Goal: Transaction & Acquisition: Purchase product/service

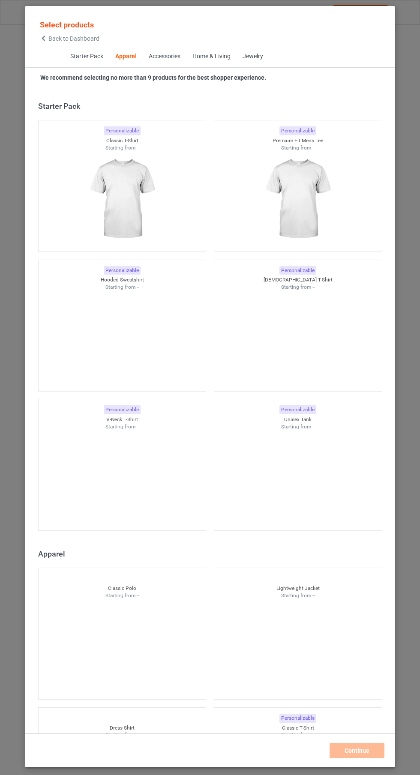
scroll to position [458, 0]
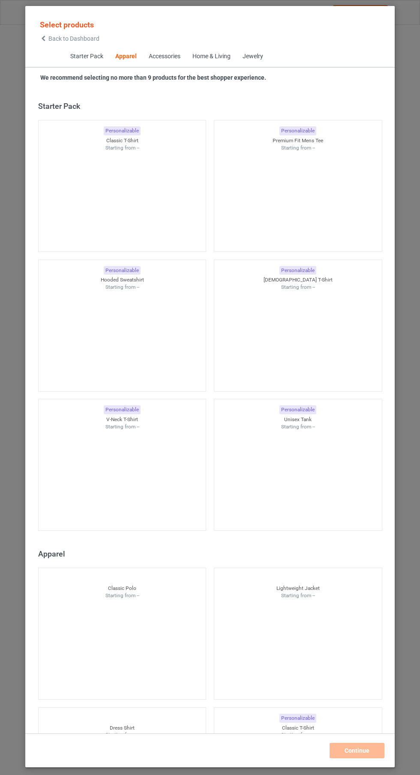
scroll to position [458, 0]
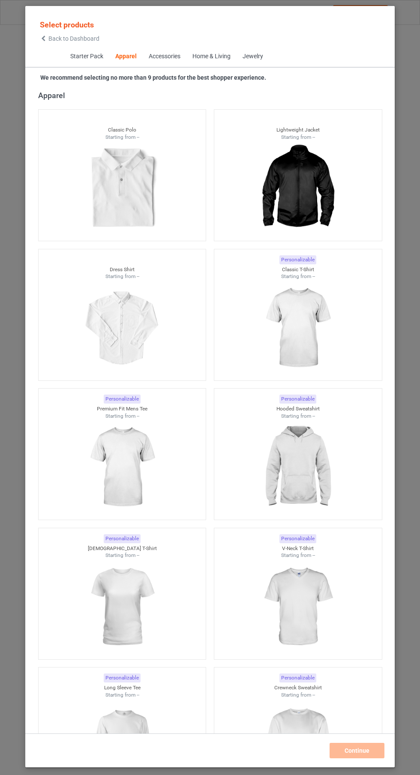
click at [304, 730] on img at bounding box center [297, 746] width 77 height 96
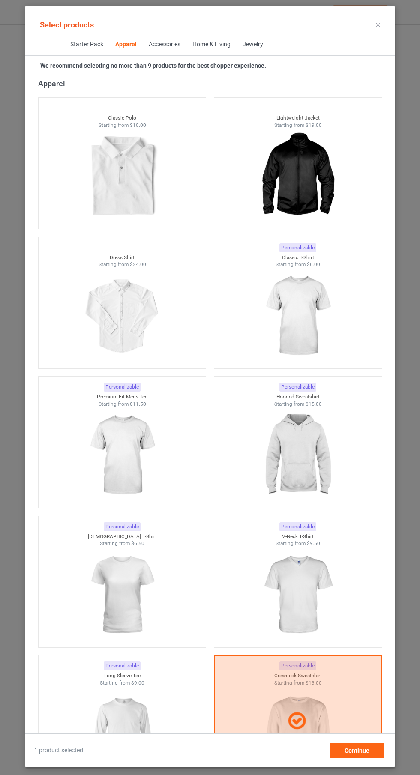
click at [310, 328] on img at bounding box center [297, 316] width 77 height 96
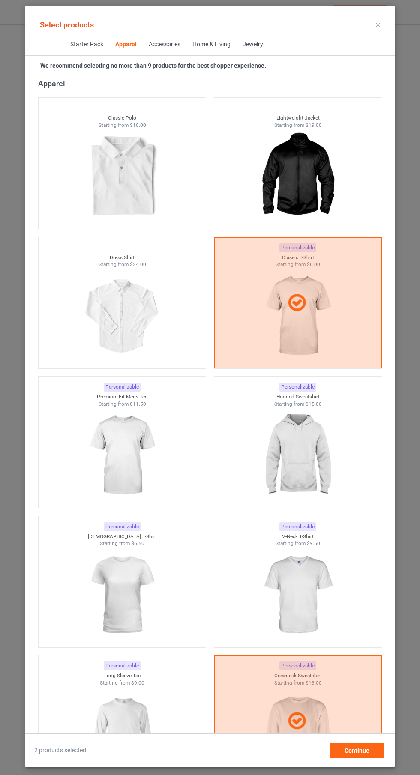
click at [304, 453] on img at bounding box center [297, 455] width 77 height 96
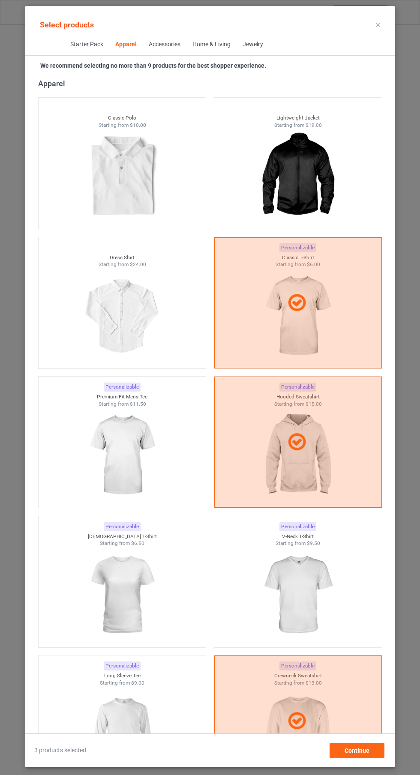
click at [379, 26] on icon at bounding box center [378, 25] width 4 height 4
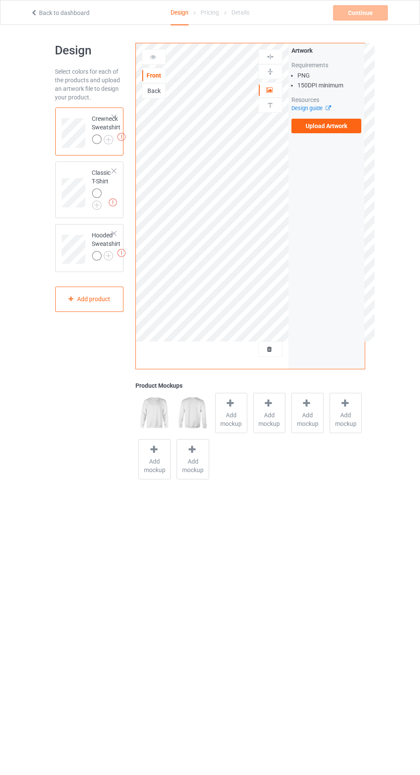
click at [0, 0] on img at bounding box center [0, 0] width 0 height 0
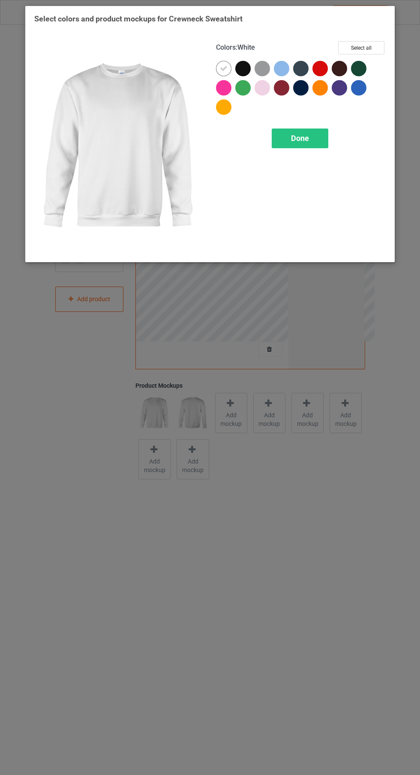
click at [241, 64] on div at bounding box center [242, 68] width 15 height 15
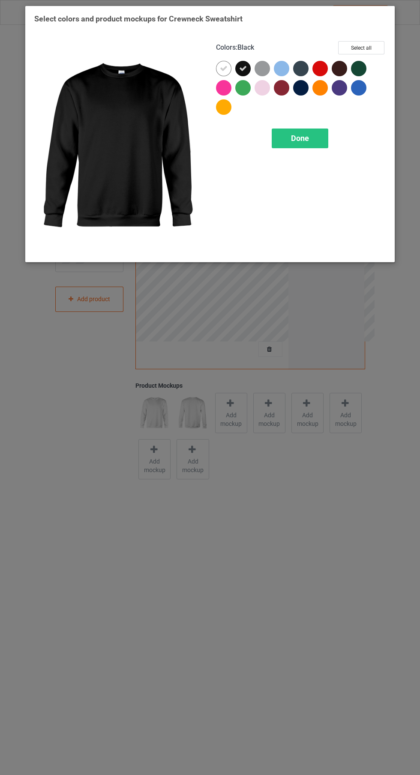
click at [218, 75] on div at bounding box center [225, 70] width 19 height 19
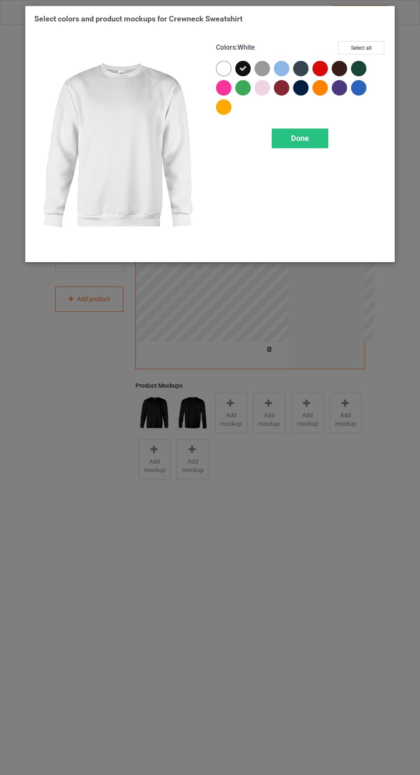
click at [303, 140] on span "Done" at bounding box center [300, 138] width 18 height 9
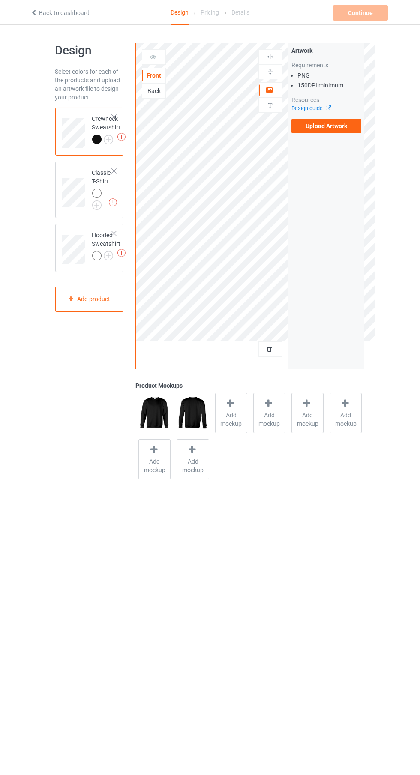
click at [0, 0] on img at bounding box center [0, 0] width 0 height 0
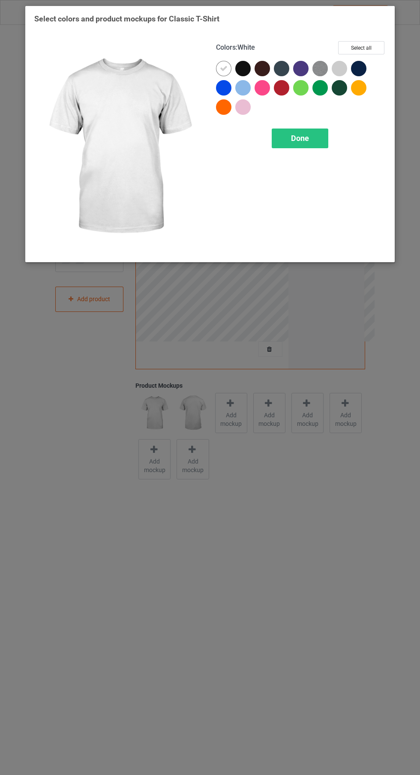
click at [241, 65] on div at bounding box center [242, 68] width 15 height 15
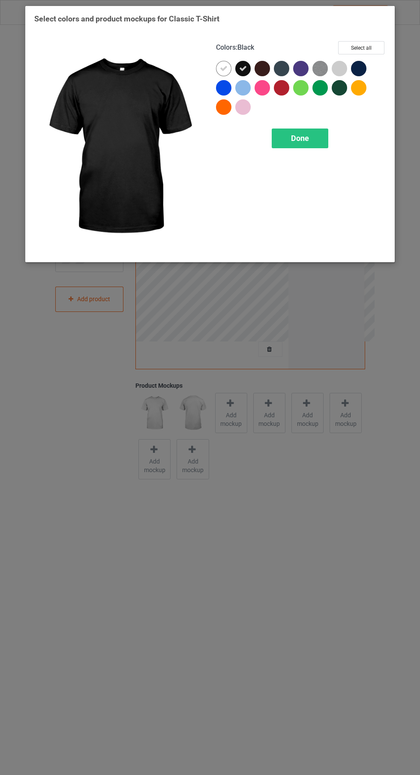
click at [219, 73] on div at bounding box center [223, 68] width 15 height 15
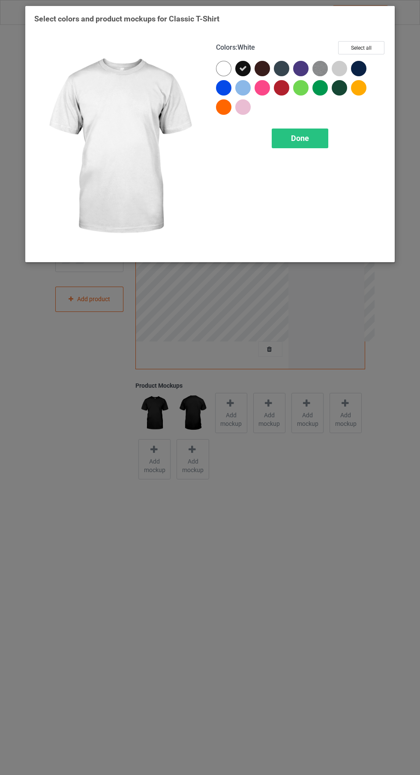
click at [300, 137] on span "Done" at bounding box center [300, 138] width 18 height 9
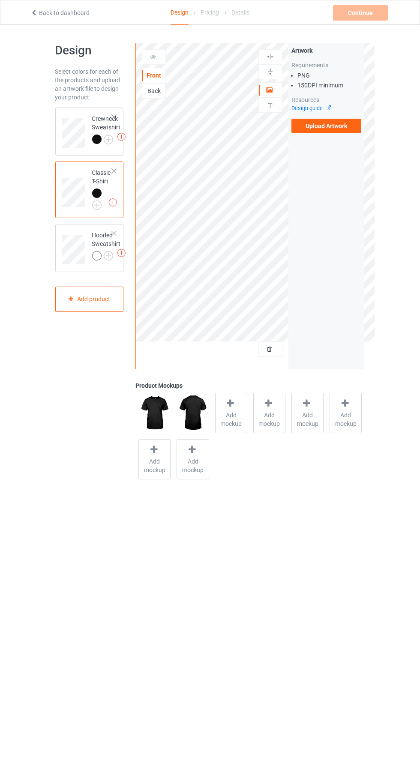
click at [0, 0] on img at bounding box center [0, 0] width 0 height 0
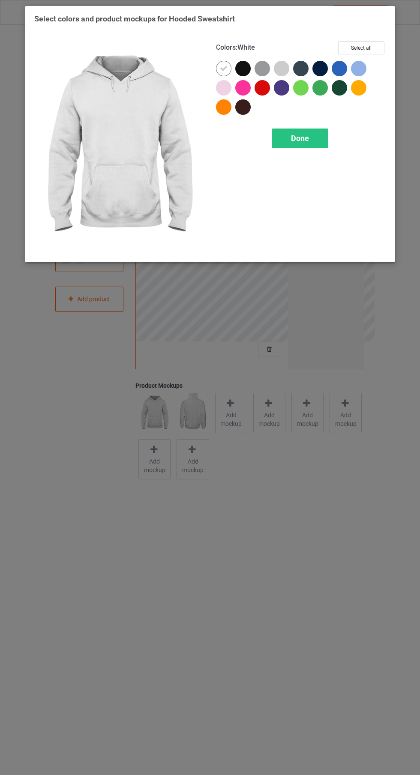
click at [241, 69] on div at bounding box center [242, 68] width 15 height 15
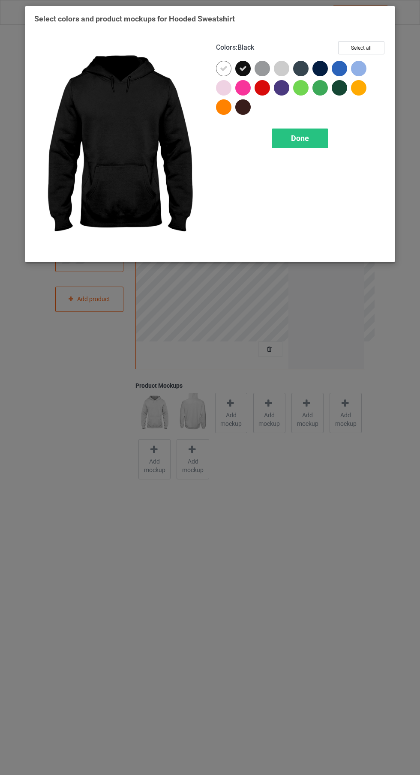
click at [223, 68] on icon at bounding box center [224, 69] width 8 height 8
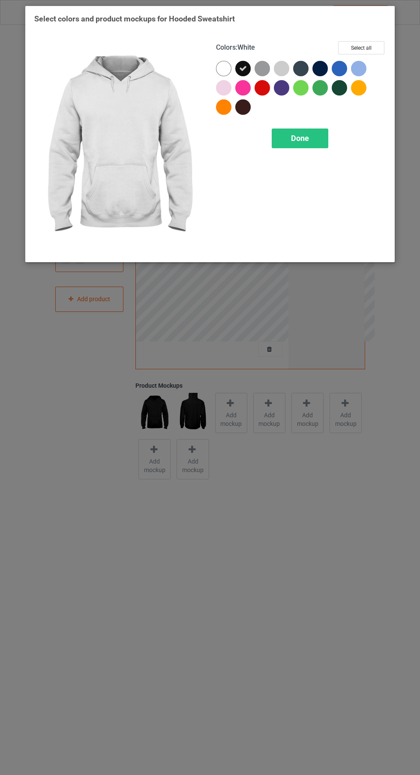
click at [302, 140] on span "Done" at bounding box center [300, 138] width 18 height 9
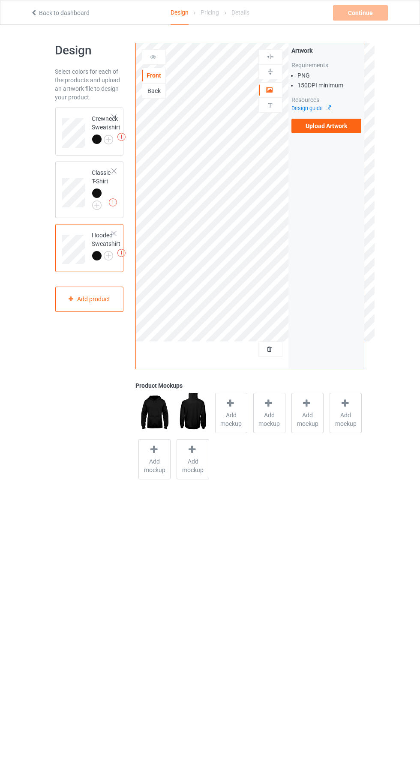
click at [158, 90] on div "Back" at bounding box center [153, 91] width 23 height 9
click at [346, 129] on label "Upload Artwork" at bounding box center [326, 126] width 70 height 15
click at [0, 0] on input "Upload Artwork" at bounding box center [0, 0] width 0 height 0
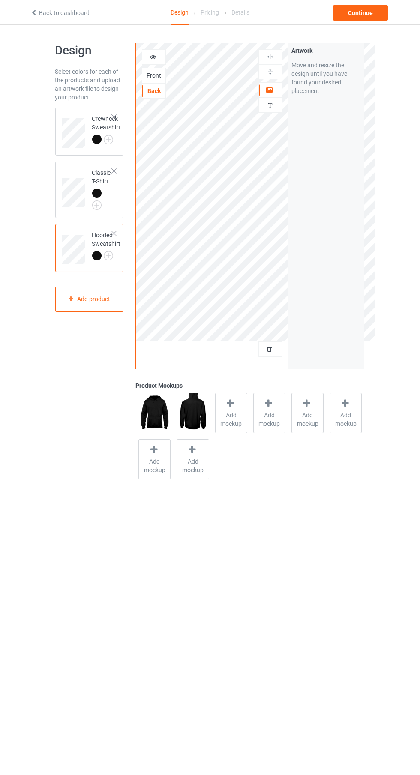
click at [162, 62] on div at bounding box center [154, 56] width 24 height 15
click at [378, 13] on div "Continue" at bounding box center [360, 12] width 55 height 15
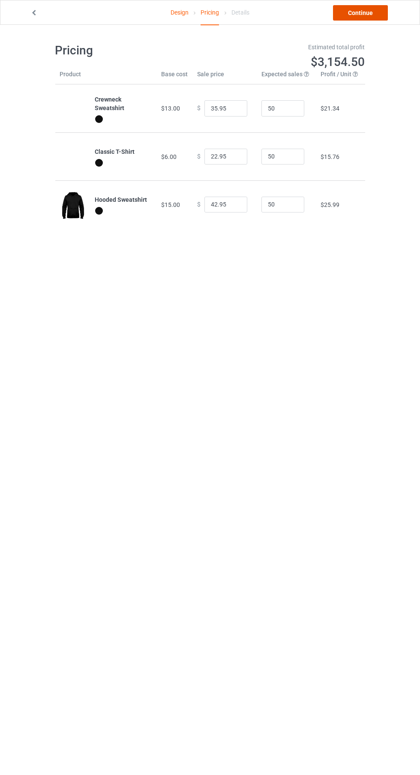
click at [370, 14] on link "Continue" at bounding box center [360, 12] width 55 height 15
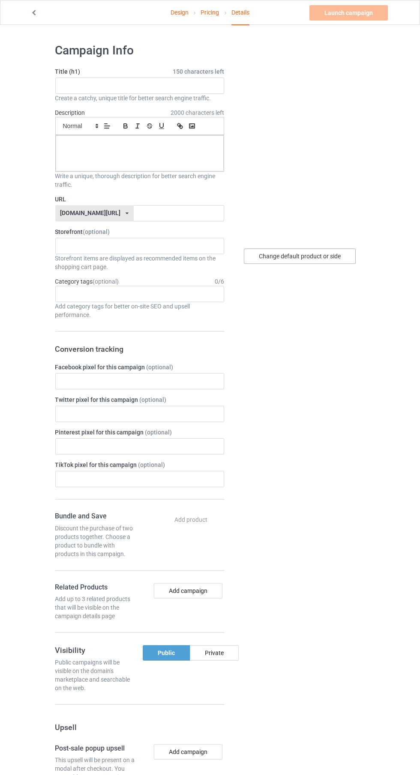
click at [306, 258] on div "Change default product or side" at bounding box center [300, 255] width 112 height 15
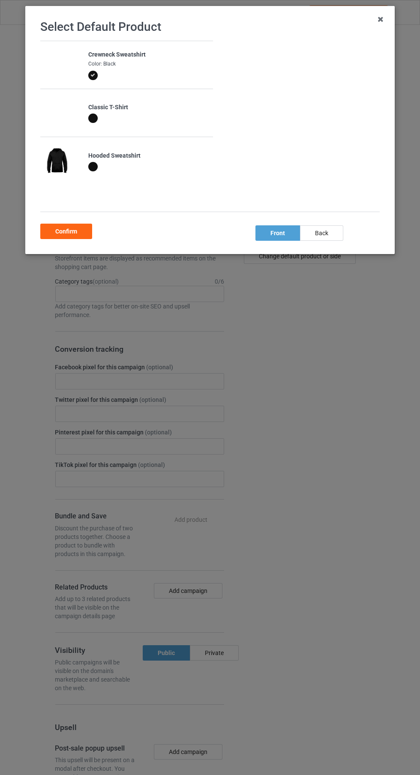
click at [319, 230] on div "back" at bounding box center [321, 232] width 43 height 15
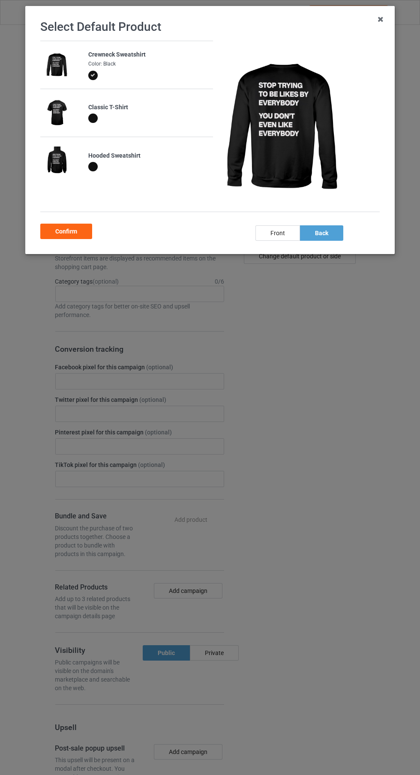
click at [84, 234] on div "Confirm" at bounding box center [66, 231] width 52 height 15
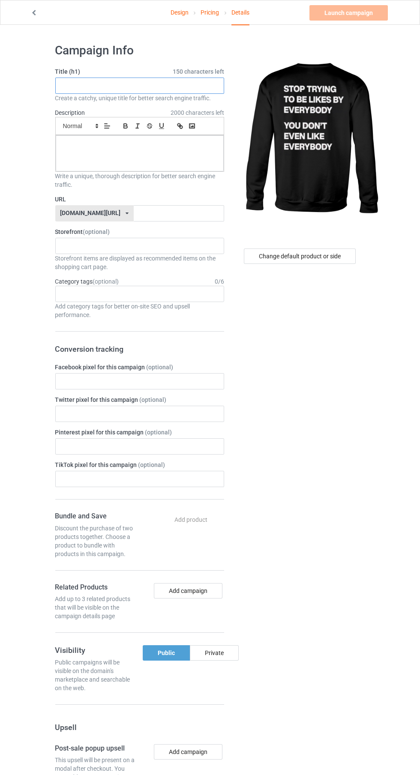
click at [178, 85] on input "text" at bounding box center [139, 86] width 169 height 16
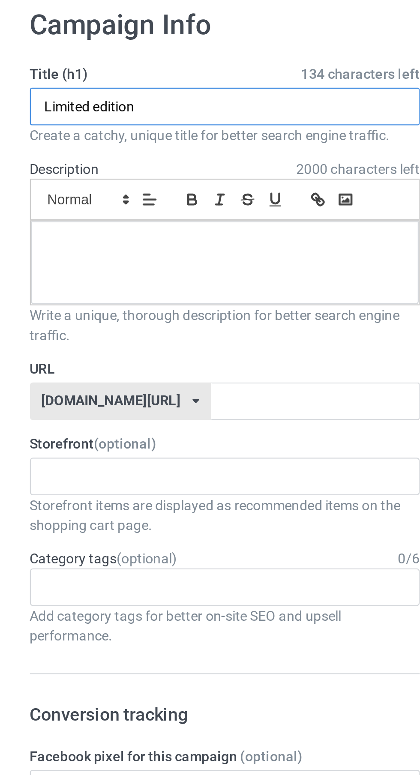
type input "Limited edition"
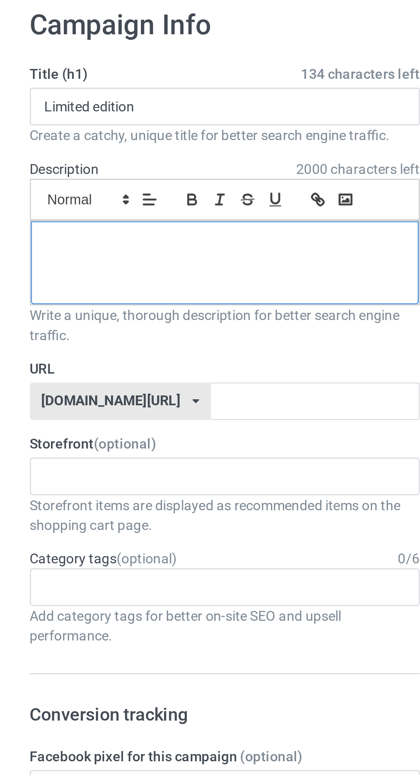
click at [140, 156] on div at bounding box center [140, 153] width 168 height 36
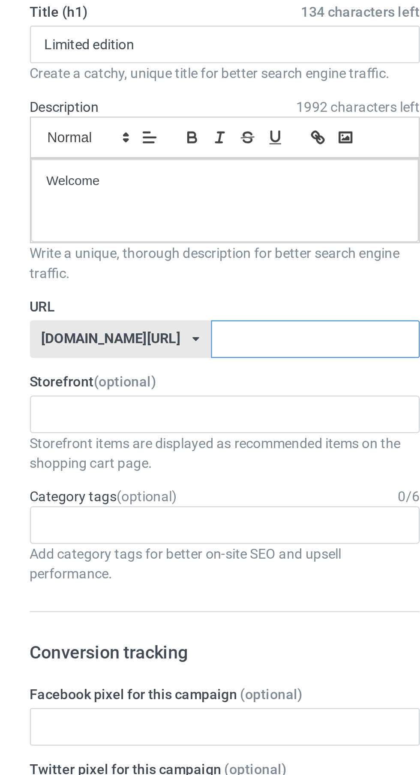
click at [164, 215] on input "text" at bounding box center [179, 213] width 90 height 16
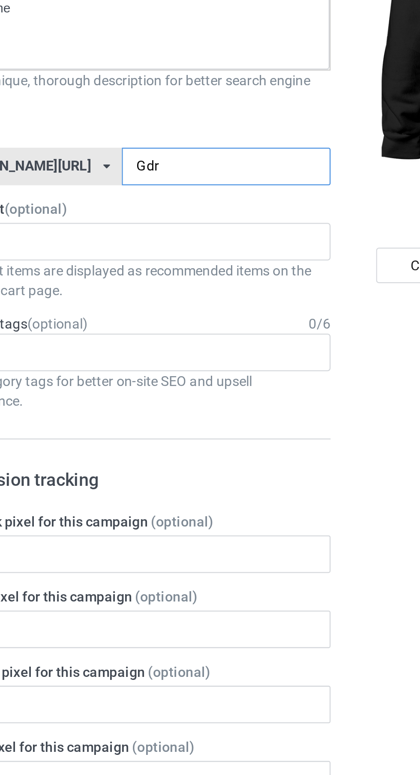
type input "Gdrr"
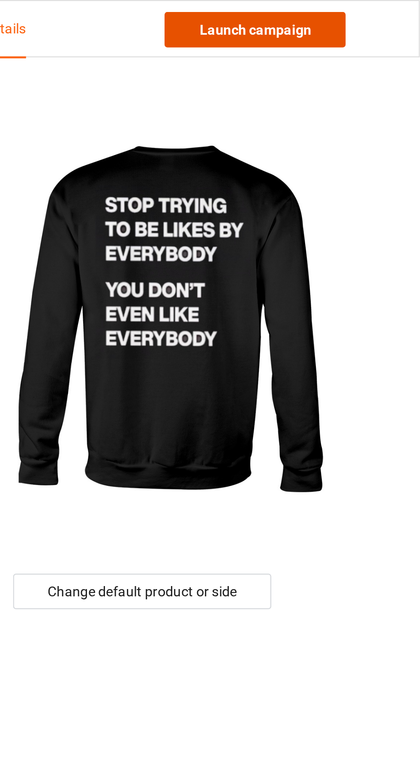
click at [364, 12] on link "Launch campaign" at bounding box center [348, 12] width 78 height 15
